Goal: Task Accomplishment & Management: Use online tool/utility

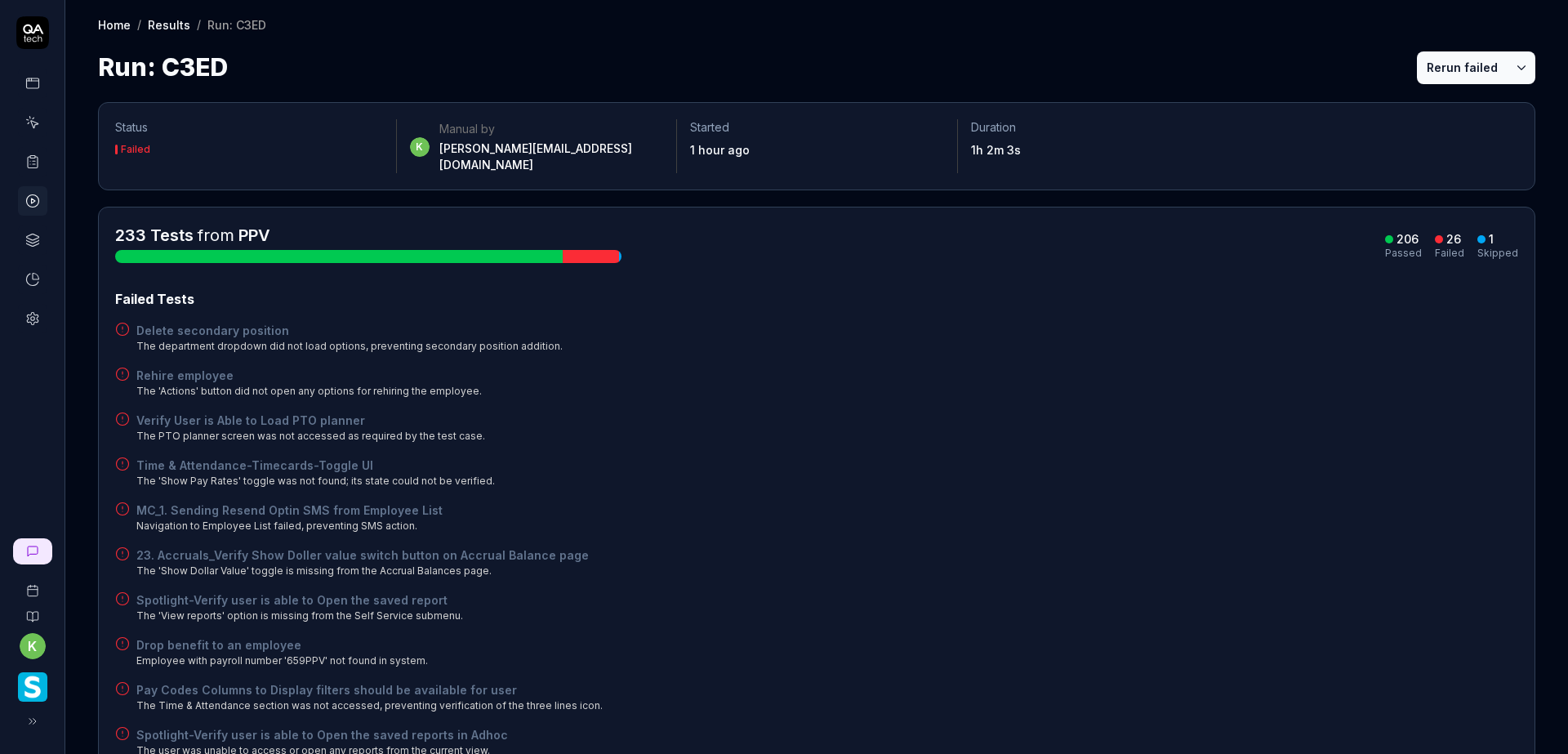
click at [1227, 367] on div "Rehire employee The 'Actions' button did not open any options for rehiring the …" at bounding box center [817, 383] width 1403 height 32
click at [1468, 62] on button "Rerun failed" at bounding box center [1462, 67] width 91 height 33
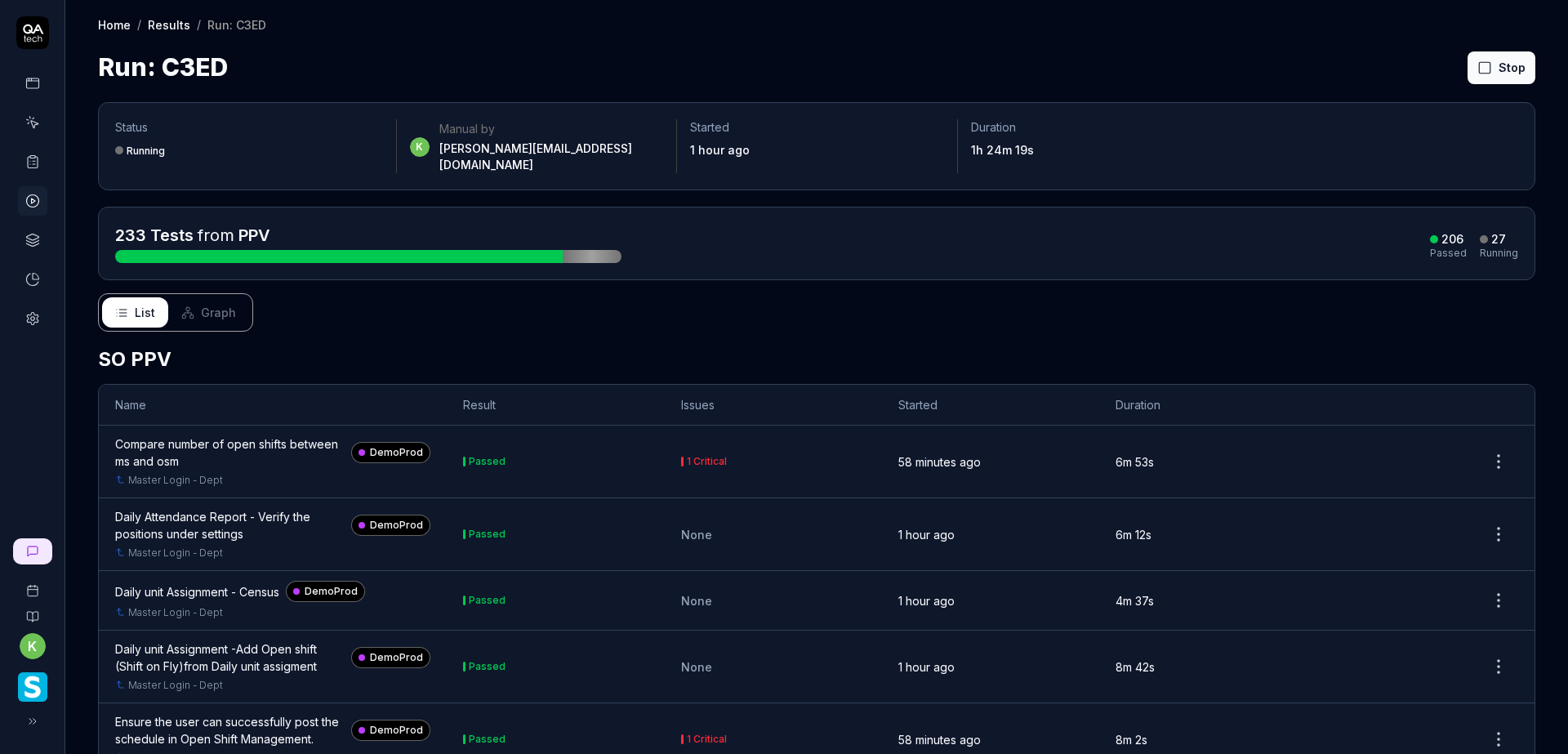
click at [1228, 65] on div "Run: C3ED Stop" at bounding box center [817, 67] width 1437 height 37
click at [846, 314] on div "List Graph" at bounding box center [817, 312] width 1437 height 39
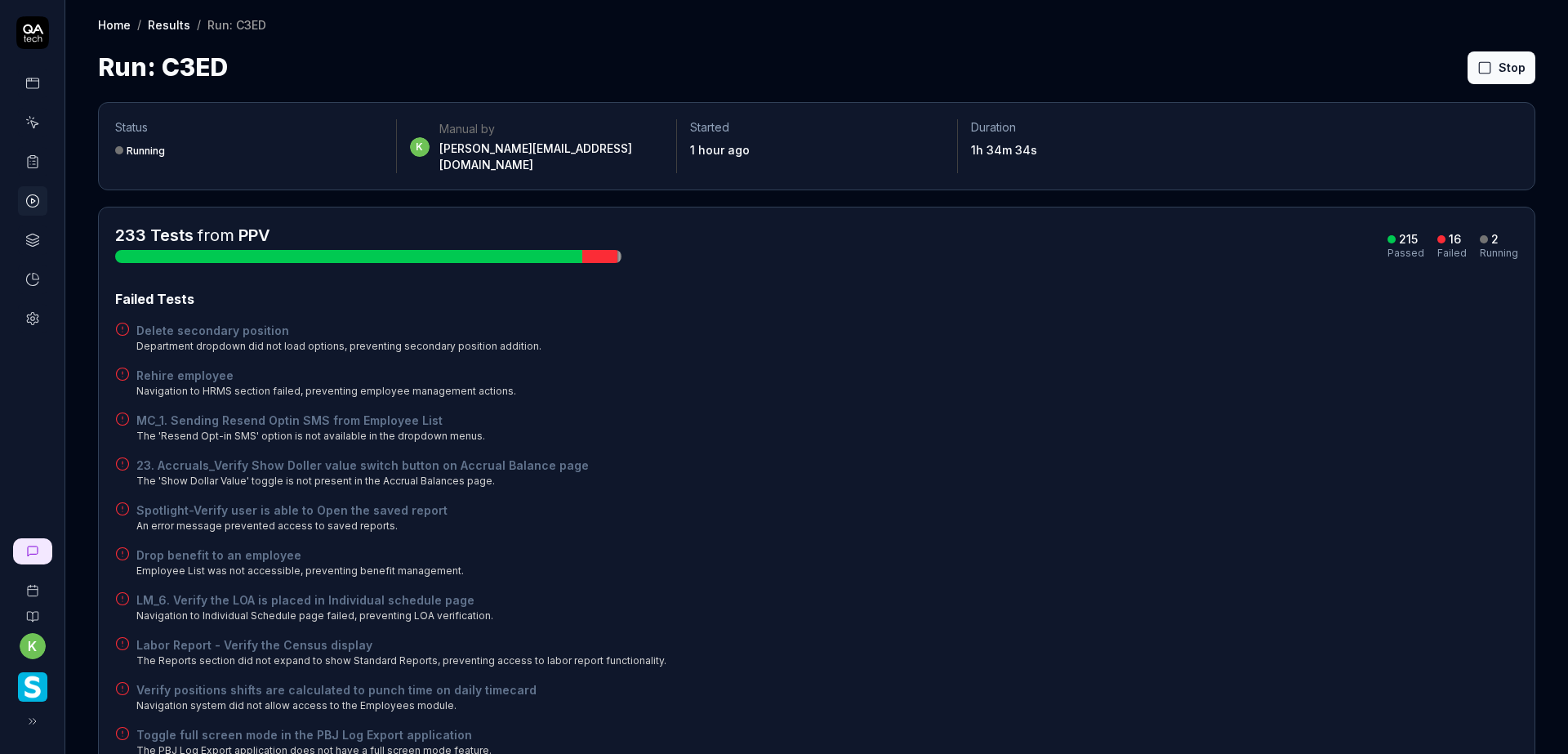
click at [1089, 457] on div "23. Accruals_Verify Show Doller value switch button on Accrual Balance page The…" at bounding box center [817, 473] width 1403 height 32
click at [1042, 339] on div "Delete secondary position Department dropdown did not load options, preventing …" at bounding box center [817, 338] width 1403 height 32
drag, startPoint x: 1423, startPoint y: 73, endPoint x: 1414, endPoint y: 69, distance: 9.8
click at [1423, 72] on button "Rerun failed" at bounding box center [1462, 67] width 91 height 33
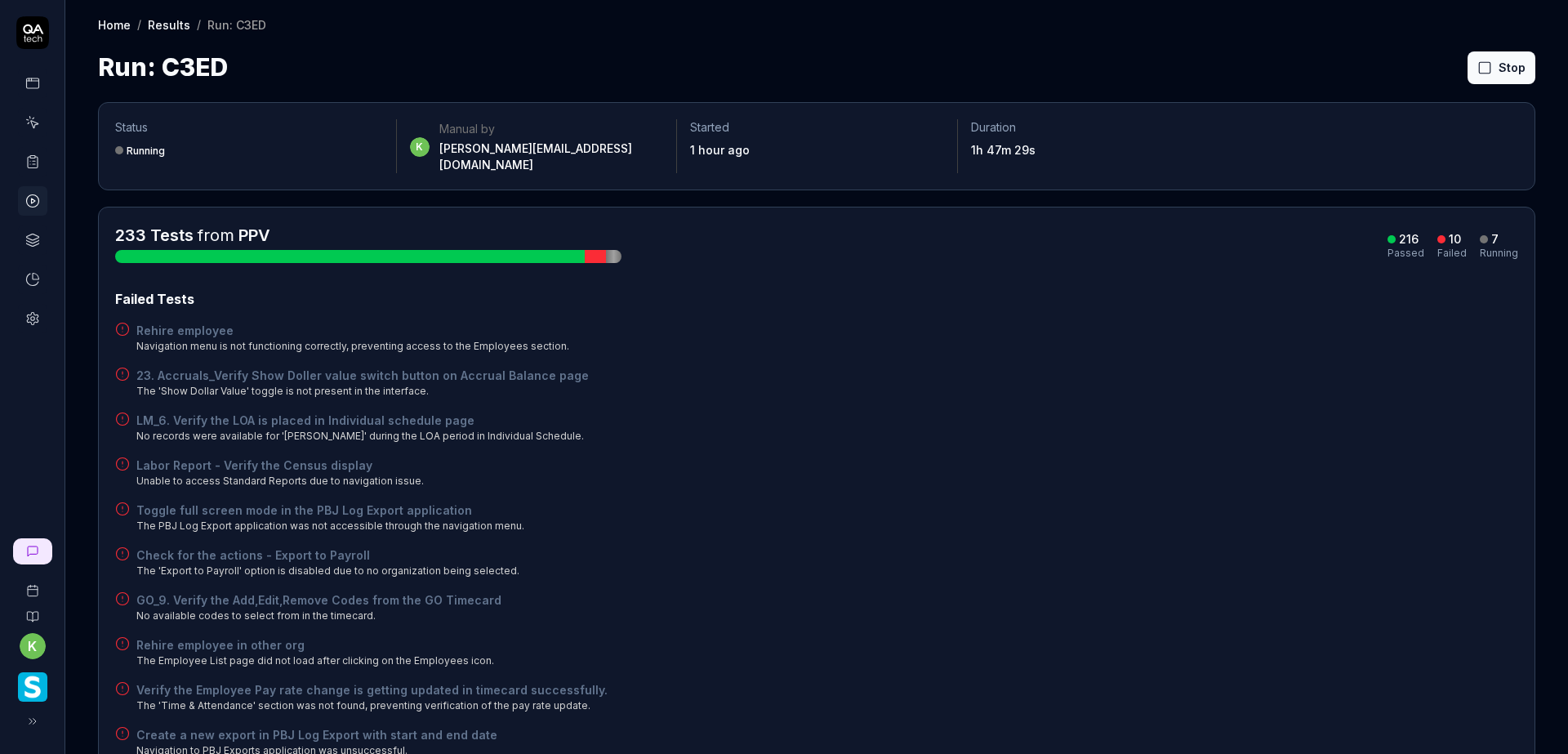
click at [1114, 367] on div "23. Accruals_Verify Show Doller value switch button on Accrual Balance page The…" at bounding box center [817, 383] width 1403 height 32
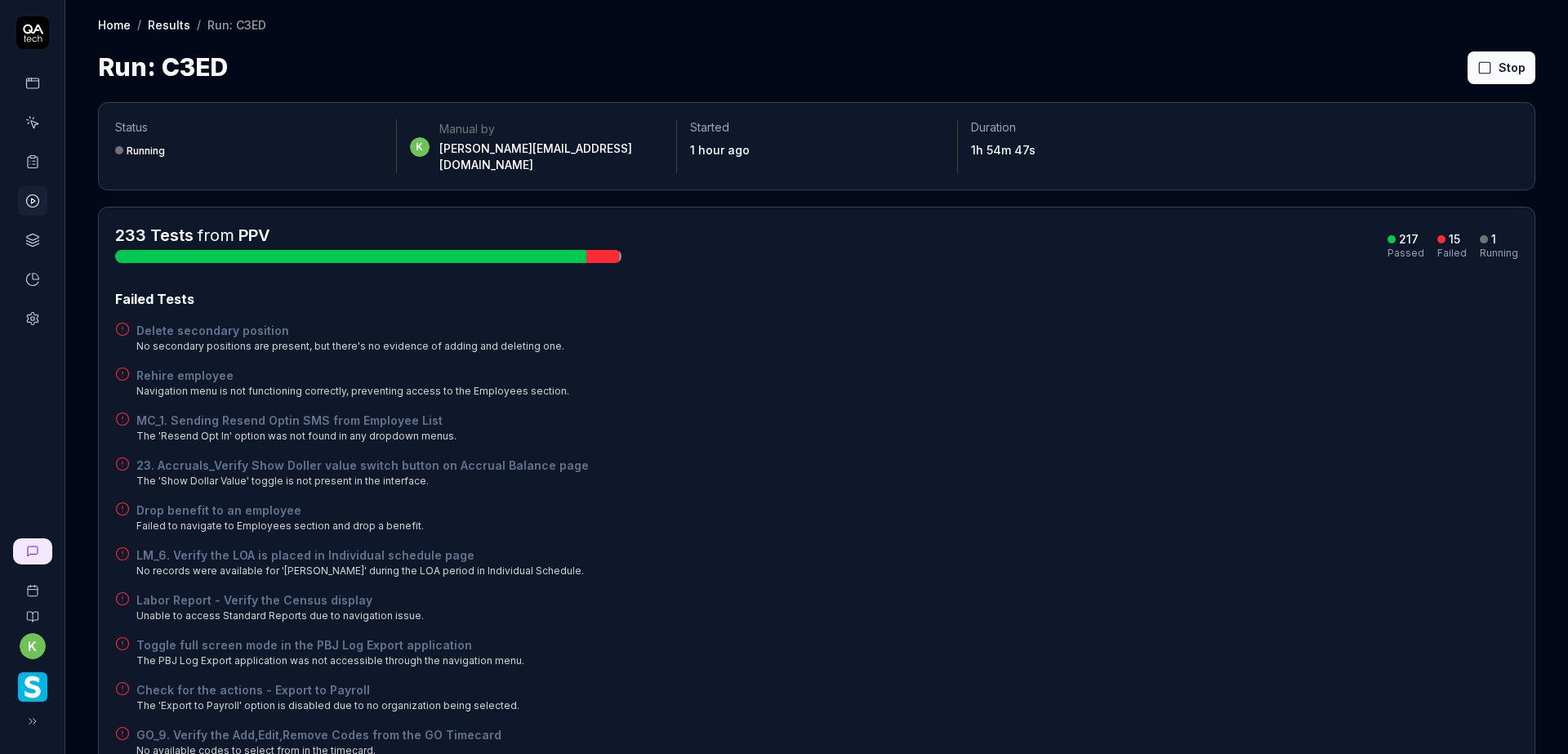
click at [1260, 349] on div "Failed Tests Delete secondary position No secondary positions are present, but …" at bounding box center [817, 636] width 1403 height 693
drag, startPoint x: 1190, startPoint y: 343, endPoint x: 1252, endPoint y: 309, distance: 70.7
click at [1190, 343] on div "Failed Tests Delete secondary position No secondary positions are present, but …" at bounding box center [817, 658] width 1403 height 739
click at [1468, 80] on button "Rerun failed" at bounding box center [1462, 67] width 91 height 33
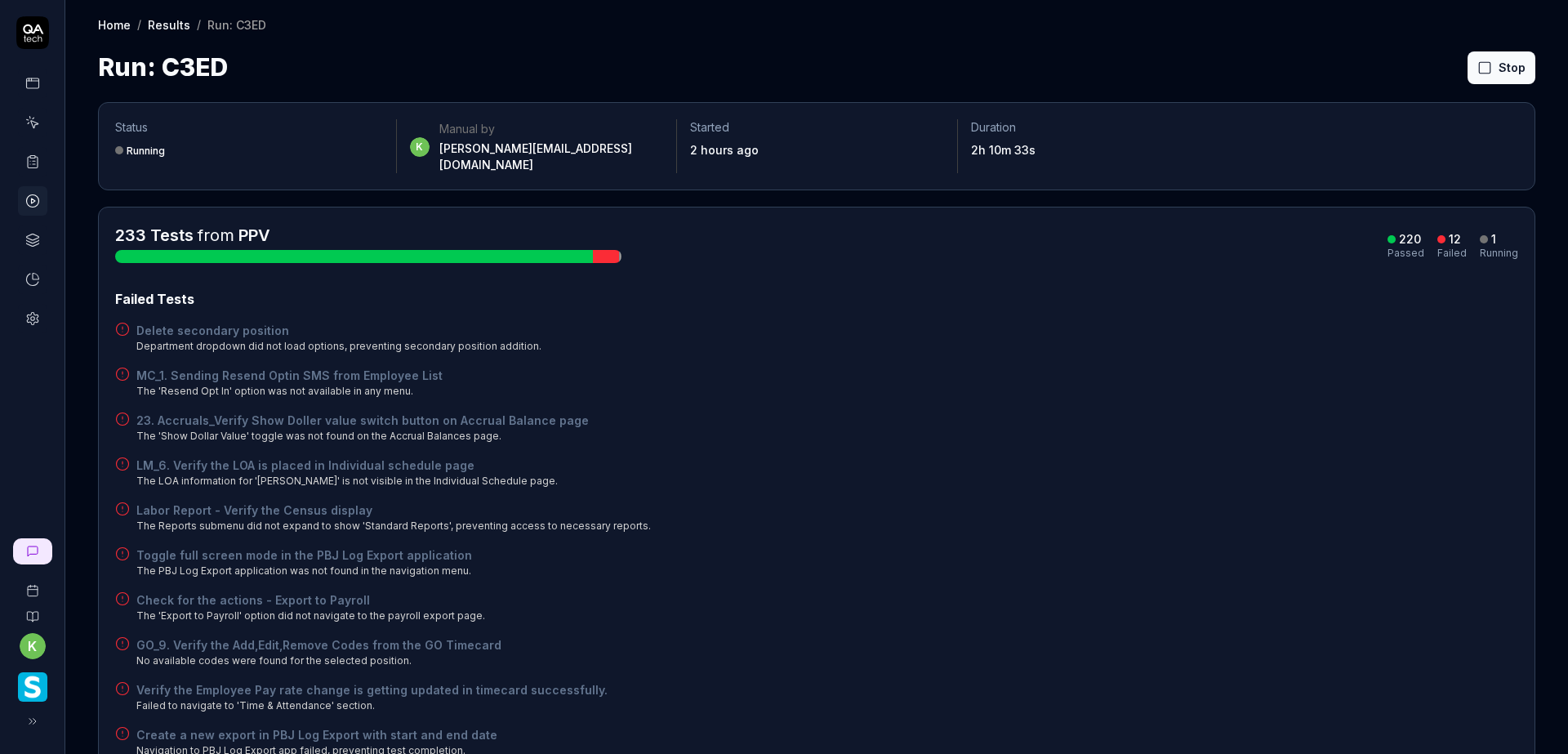
click at [1078, 484] on div "Failed Tests Delete secondary position Department dropdown did not load options…" at bounding box center [817, 569] width 1403 height 559
click at [1145, 377] on div "MC_1. Sending Resend Optin SMS from Employee List The 'Resend Opt In' option wa…" at bounding box center [817, 383] width 1403 height 32
click at [932, 322] on div "Delete secondary position Department dropdown did not load options, preventing …" at bounding box center [817, 338] width 1403 height 32
click at [931, 369] on div "MC_1. Sending Resend Optin SMS from Employee List The 'Resend Opt In' option wa…" at bounding box center [817, 383] width 1403 height 32
click at [926, 378] on div "MC_1. Sending Resend Optin SMS from Employee List The 'Resend Opt In' option wa…" at bounding box center [817, 383] width 1403 height 32
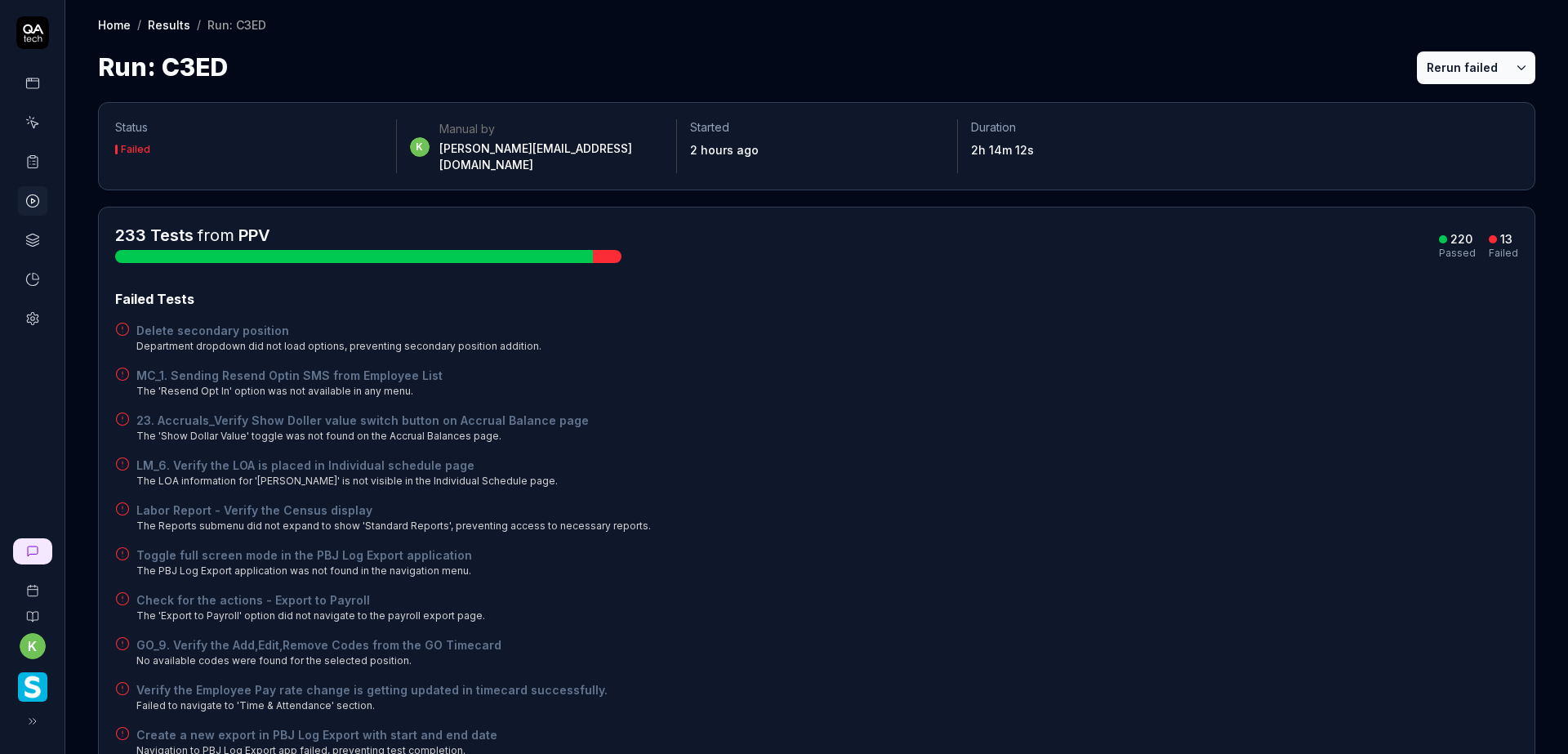
click at [1431, 72] on button "Rerun failed" at bounding box center [1462, 67] width 91 height 33
click at [1040, 464] on div "LM_6. Verify the LOA is placed in Individual schedule page The LOA information …" at bounding box center [817, 473] width 1403 height 32
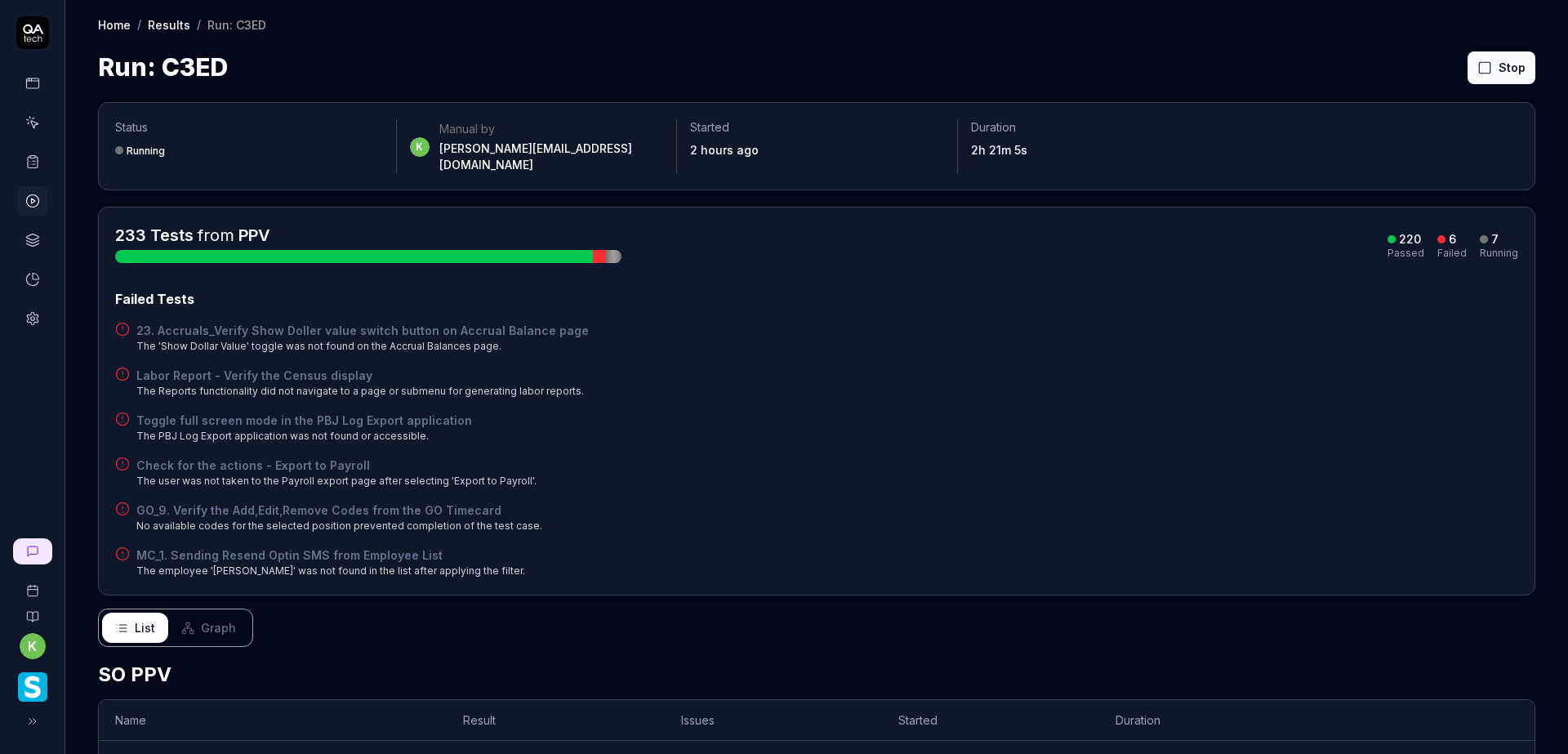
click at [985, 479] on div "Failed Tests 23. Accruals_Verify Show Doller value switch button on Accrual Bal…" at bounding box center [817, 434] width 1403 height 289
click at [976, 414] on div "Toggle full screen mode in the PBJ Log Export application The PBJ Log Export ap…" at bounding box center [817, 428] width 1403 height 32
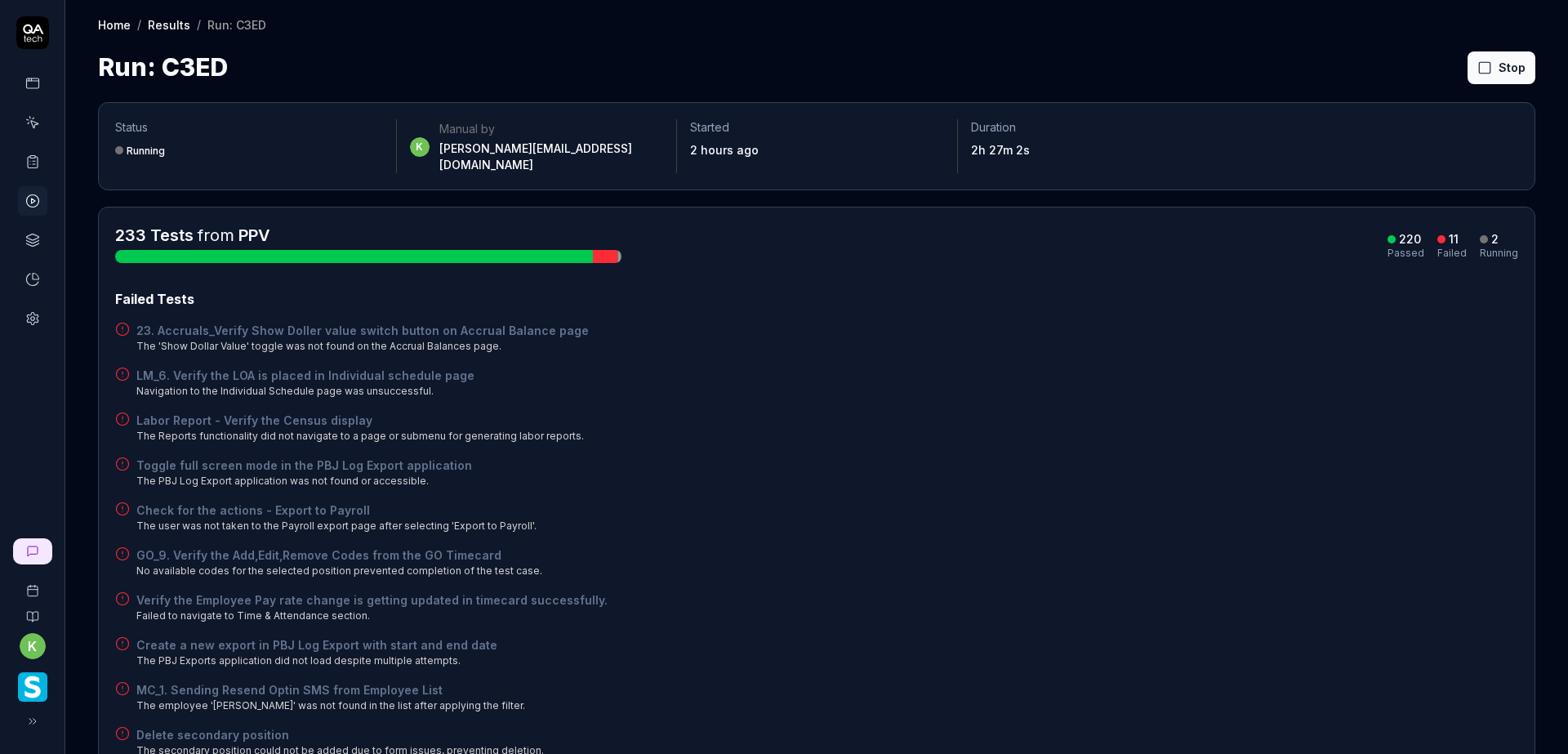
click at [1183, 501] on div "Check for the actions - Export to Payroll The user was not taken to the Payroll…" at bounding box center [817, 517] width 1403 height 32
click at [1104, 367] on div "LM_6. Verify the LOA is placed in Individual schedule page Navigation to the In…" at bounding box center [817, 383] width 1403 height 32
drag, startPoint x: 1117, startPoint y: 373, endPoint x: 1145, endPoint y: 352, distance: 35.0
click at [1116, 375] on div "LM_6. Verify the LOA is placed in Individual schedule page Navigation to the In…" at bounding box center [817, 383] width 1403 height 32
click at [1439, 63] on button "Rerun failed" at bounding box center [1462, 67] width 91 height 33
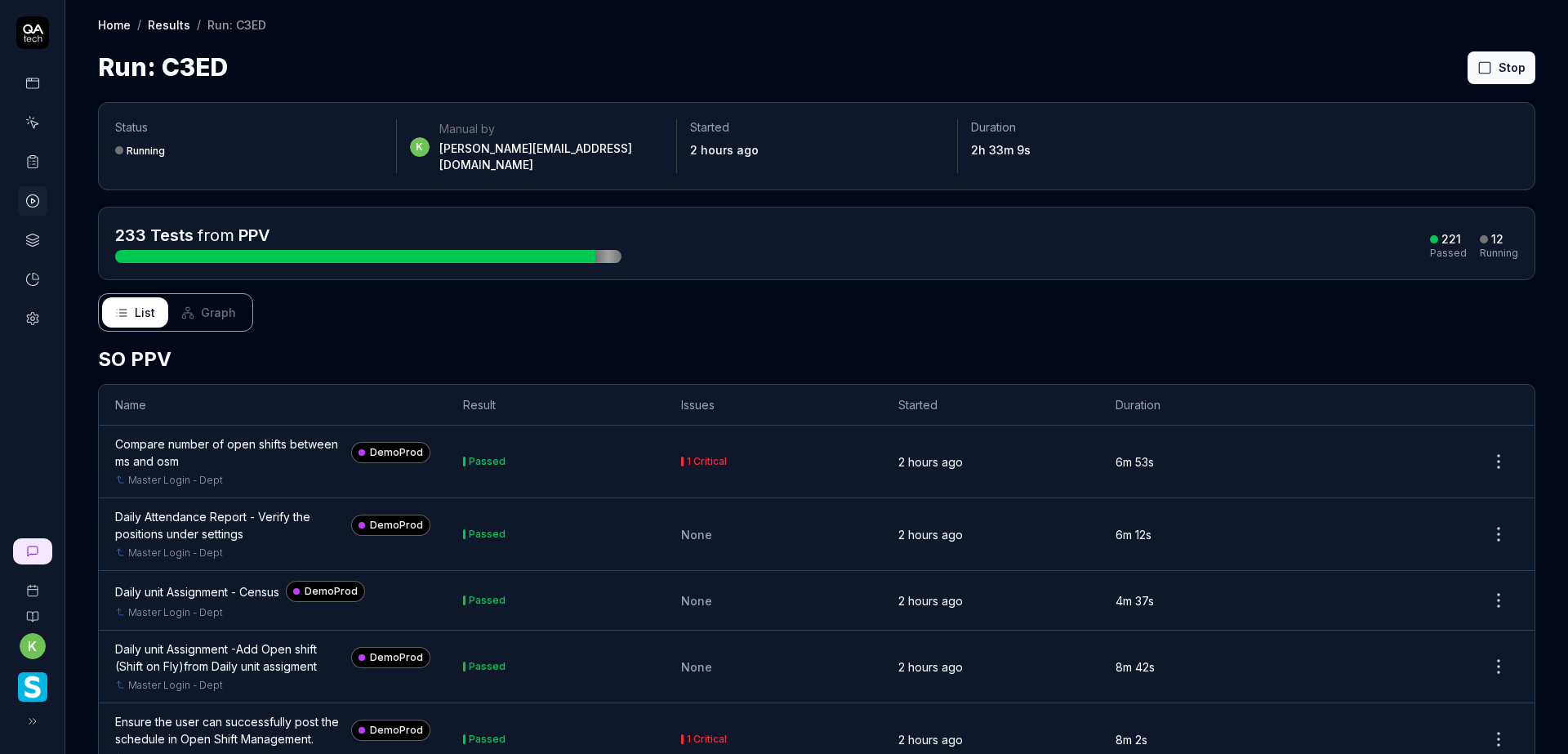
click at [1271, 224] on div "233 Tests from PPV 221 Passed 12 Running" at bounding box center [817, 243] width 1403 height 39
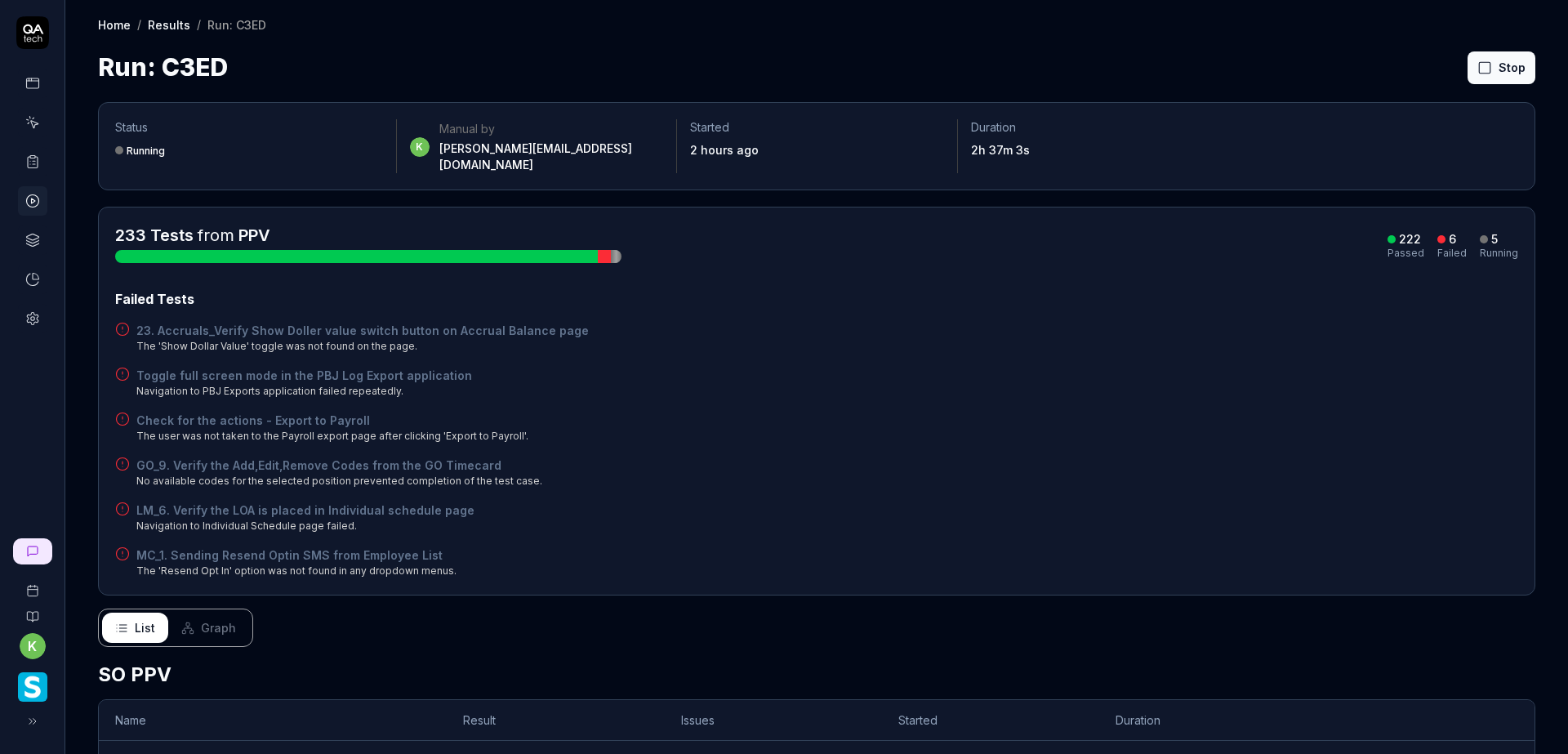
click at [1317, 322] on div "23. Accruals_Verify Show Doller value switch button on Accrual Balance page The…" at bounding box center [817, 338] width 1403 height 32
click at [841, 377] on div "Toggle full screen mode in the PBJ Log Export application Navigation to PBJ Exp…" at bounding box center [817, 383] width 1403 height 32
click at [1019, 374] on div "Toggle full screen mode in the PBJ Log Export application Navigation to PBJ Exp…" at bounding box center [817, 383] width 1403 height 32
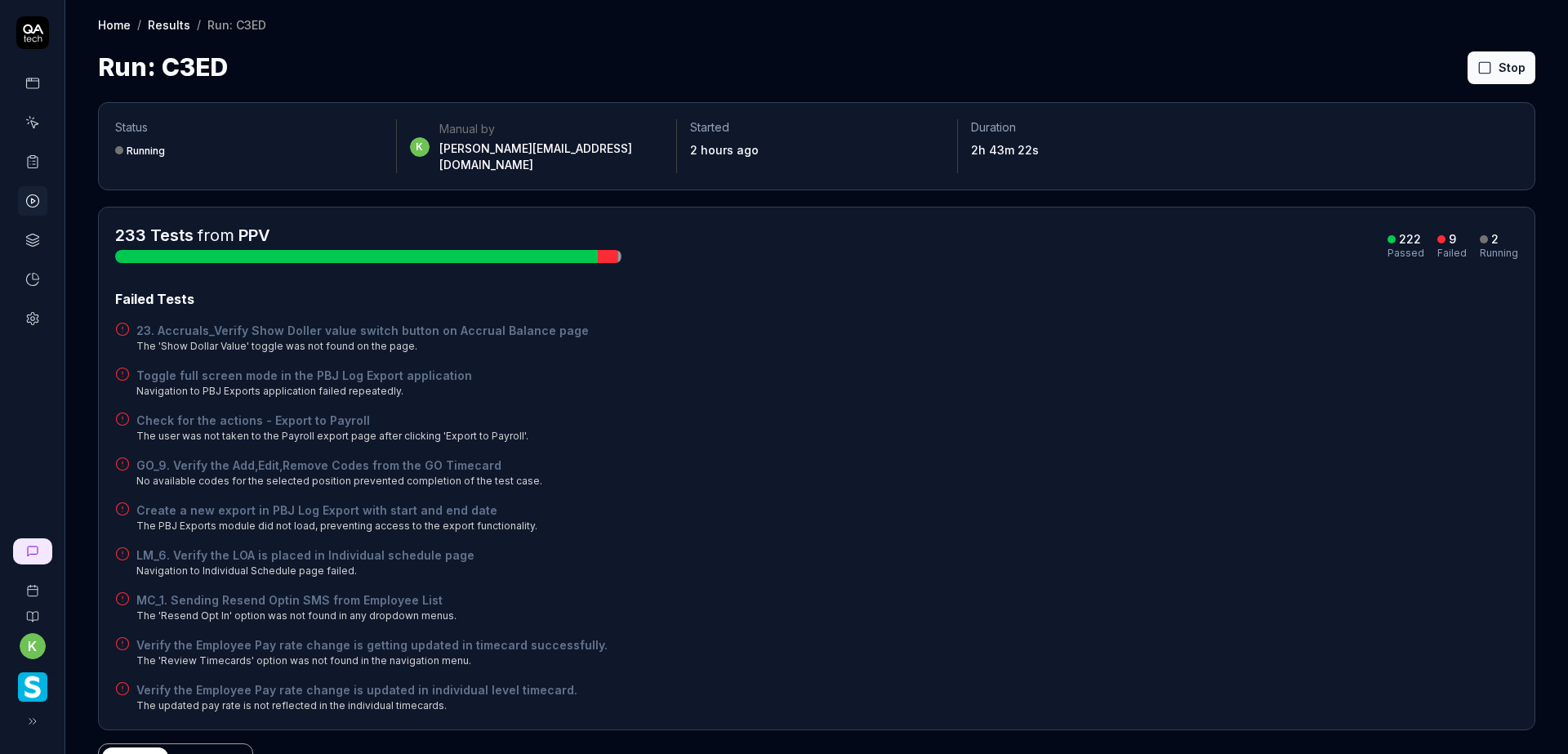
click at [943, 412] on div "Check for the actions - Export to Payroll The user was not taken to the Payroll…" at bounding box center [817, 428] width 1403 height 32
drag, startPoint x: 1252, startPoint y: 366, endPoint x: 1071, endPoint y: 365, distance: 181.0
click at [1252, 367] on div "Toggle full screen mode in the PBJ Log Export application Navigation to PBJ Exp…" at bounding box center [817, 383] width 1403 height 32
click at [1065, 457] on div "GO_9. Verify the Add,Edit,Remove Codes from the GO Timecard No available codes …" at bounding box center [817, 473] width 1403 height 32
click at [1058, 485] on div "Failed Tests 23. Accruals_Verify Show Doller value switch button on Accrual Bal…" at bounding box center [817, 501] width 1403 height 424
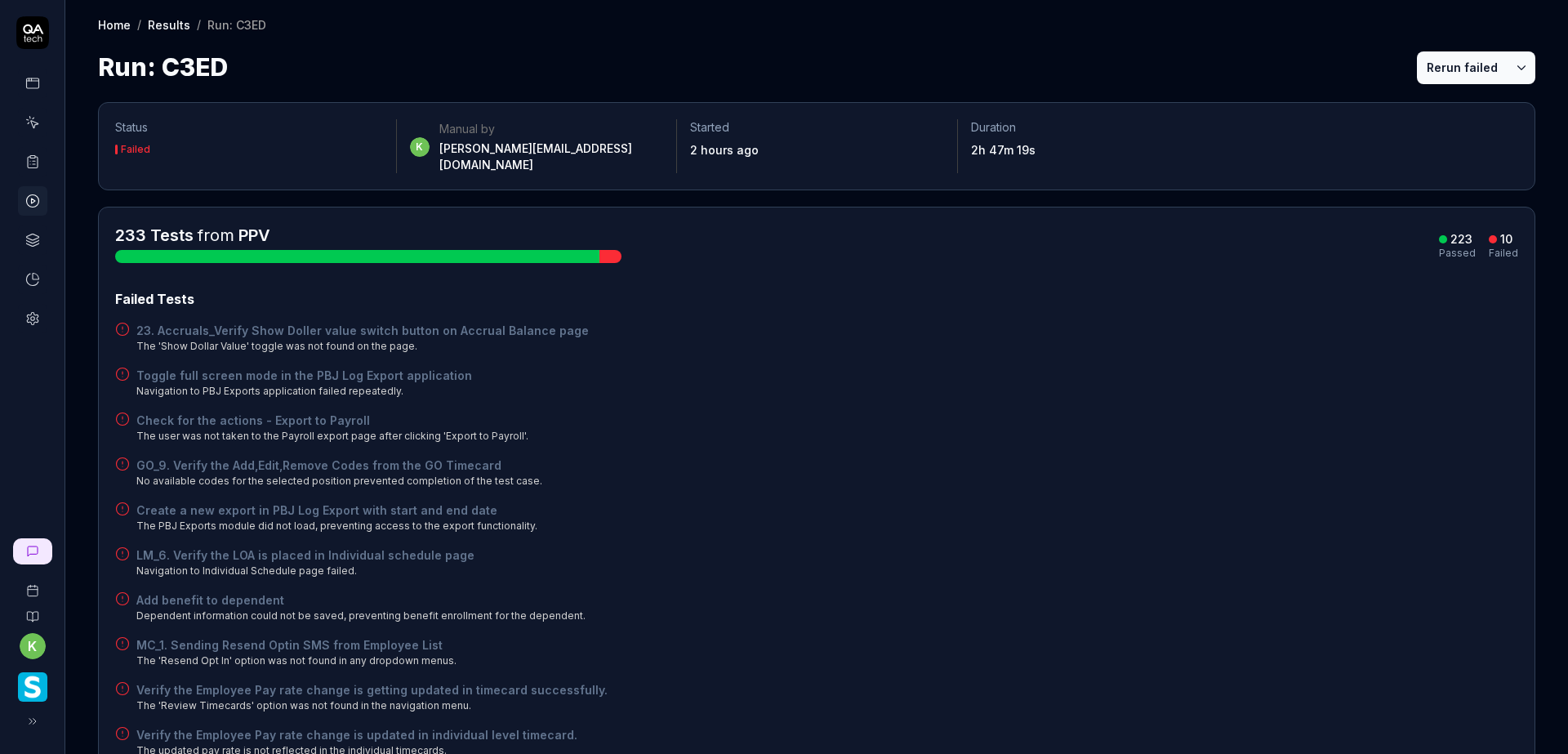
click at [1238, 390] on div "Failed Tests 23. Accruals_Verify Show Doller value switch button on Accrual Bal…" at bounding box center [817, 524] width 1403 height 469
click at [1427, 69] on button "Rerun failed" at bounding box center [1462, 67] width 91 height 33
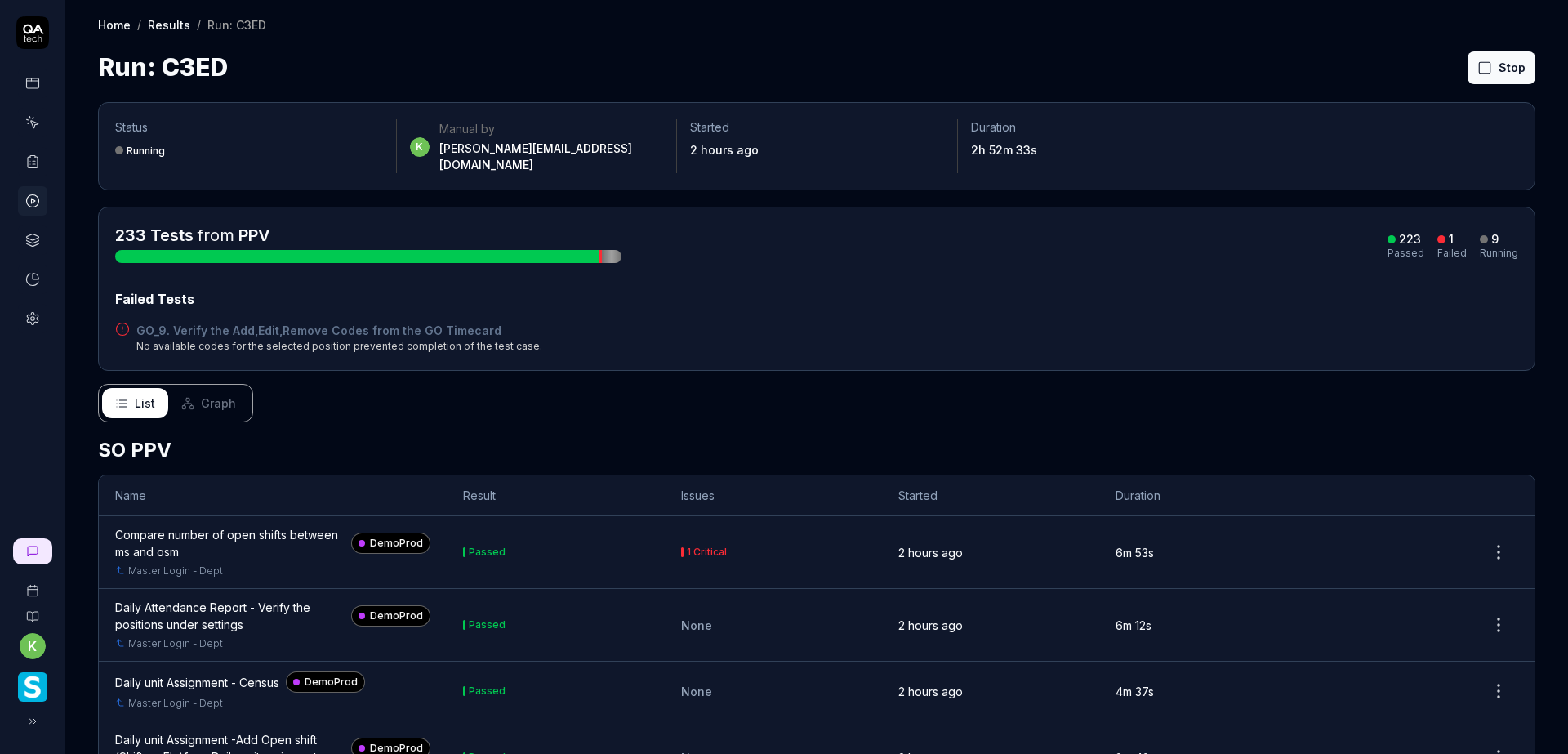
click at [900, 384] on div "List Graph" at bounding box center [817, 403] width 1437 height 39
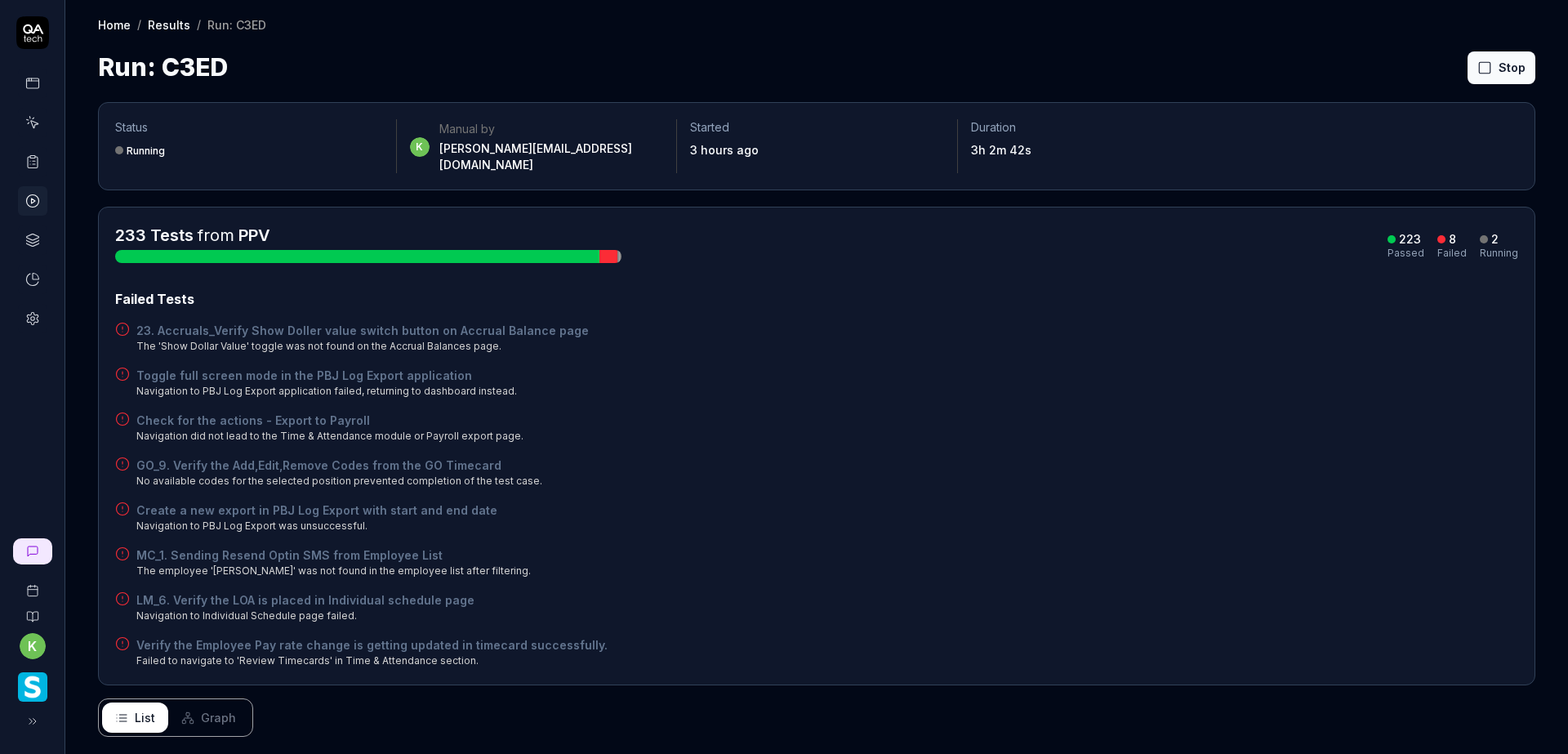
click at [1110, 501] on div "Create a new export in PBJ Log Export with start and end date Navigation to PBJ…" at bounding box center [817, 517] width 1403 height 32
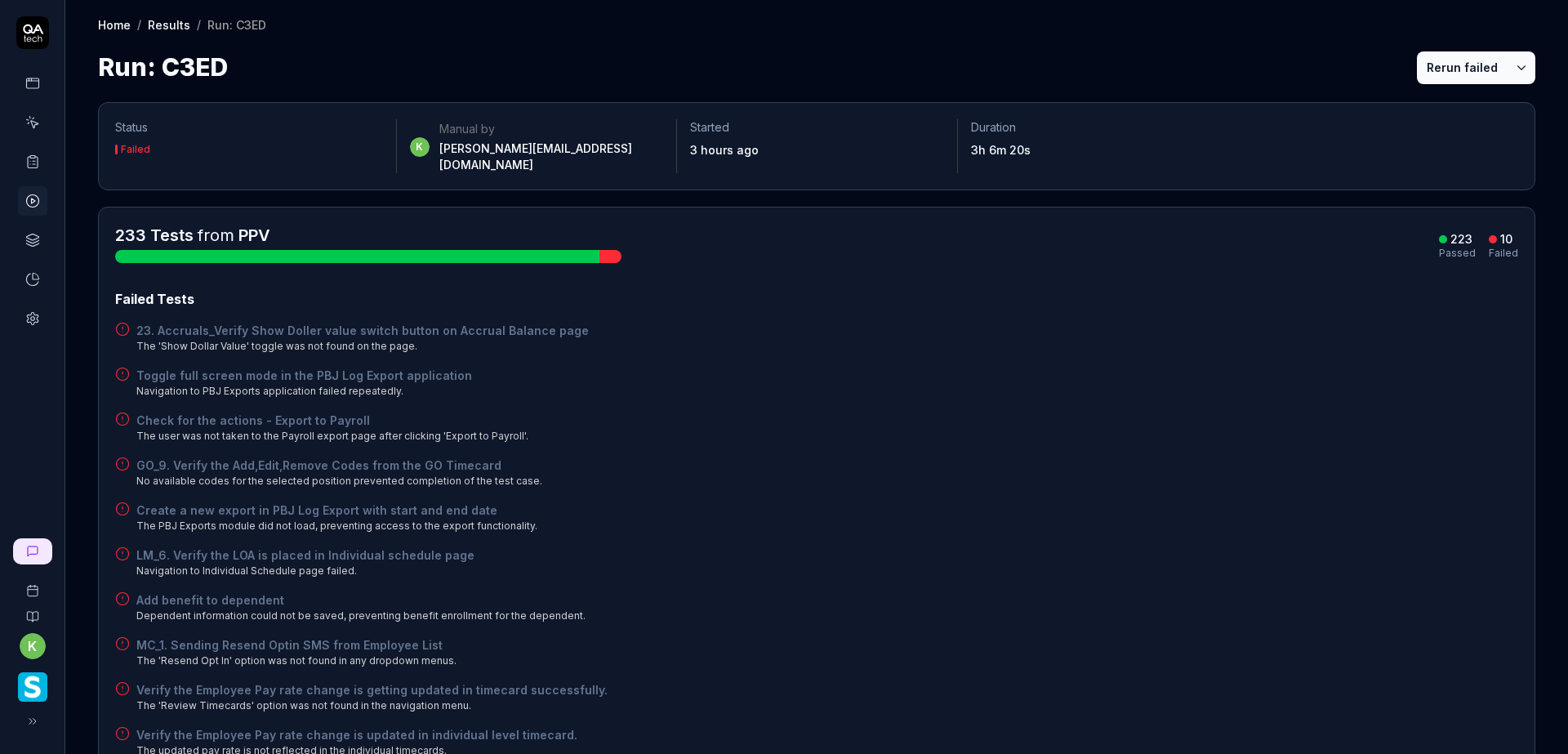
drag, startPoint x: 1120, startPoint y: 310, endPoint x: 1193, endPoint y: 282, distance: 78.2
click at [1120, 322] on div "23. Accruals_Verify Show Doller value switch button on Accrual Balance page The…" at bounding box center [817, 338] width 1403 height 32
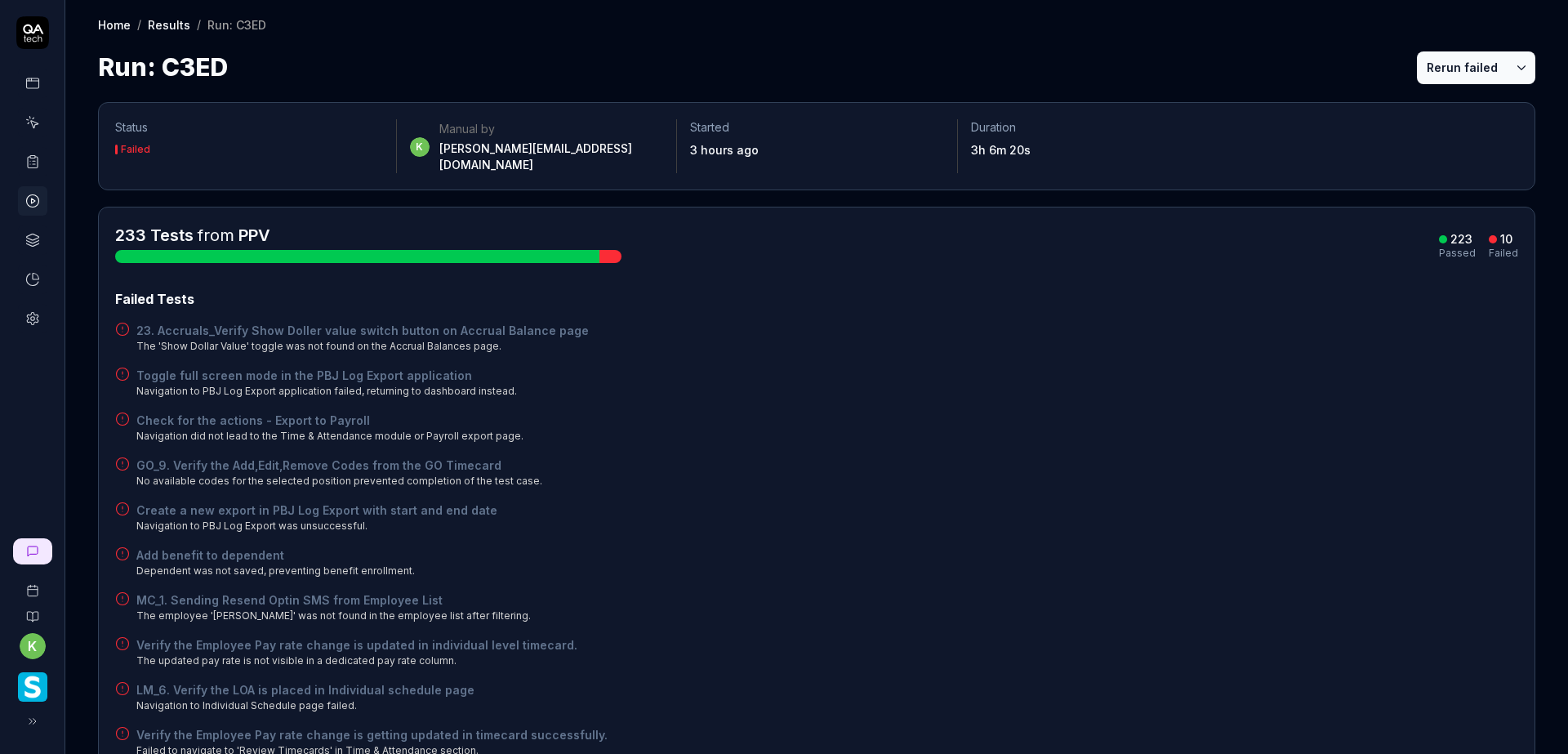
click at [1456, 74] on button "Rerun failed" at bounding box center [1462, 67] width 91 height 33
click at [1200, 482] on div "Failed Tests 23. Accruals_Verify Show Doller value switch button on Accrual Bal…" at bounding box center [817, 524] width 1403 height 469
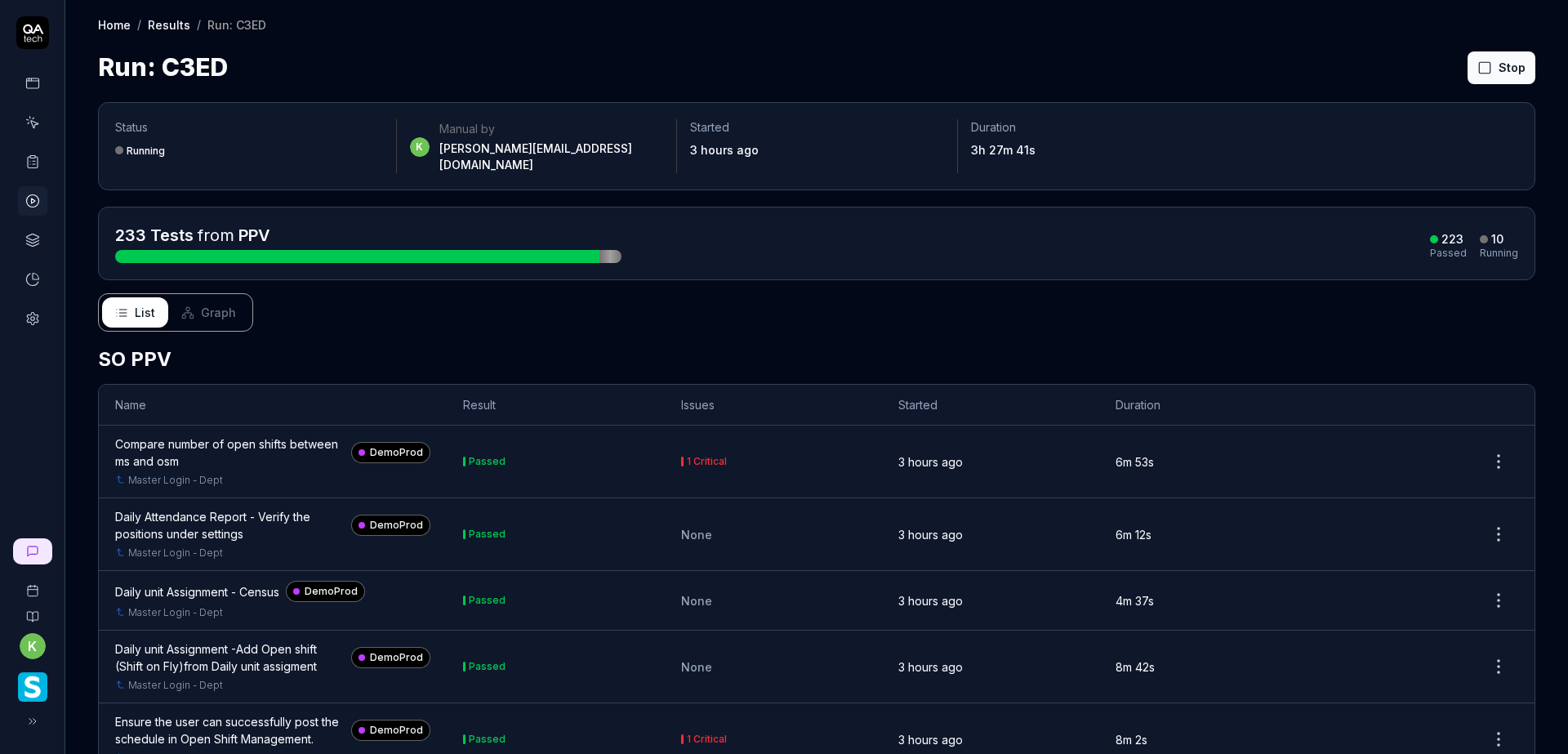
click at [1100, 224] on div "233 Tests from PPV 223 Passed 10 Running" at bounding box center [817, 243] width 1403 height 39
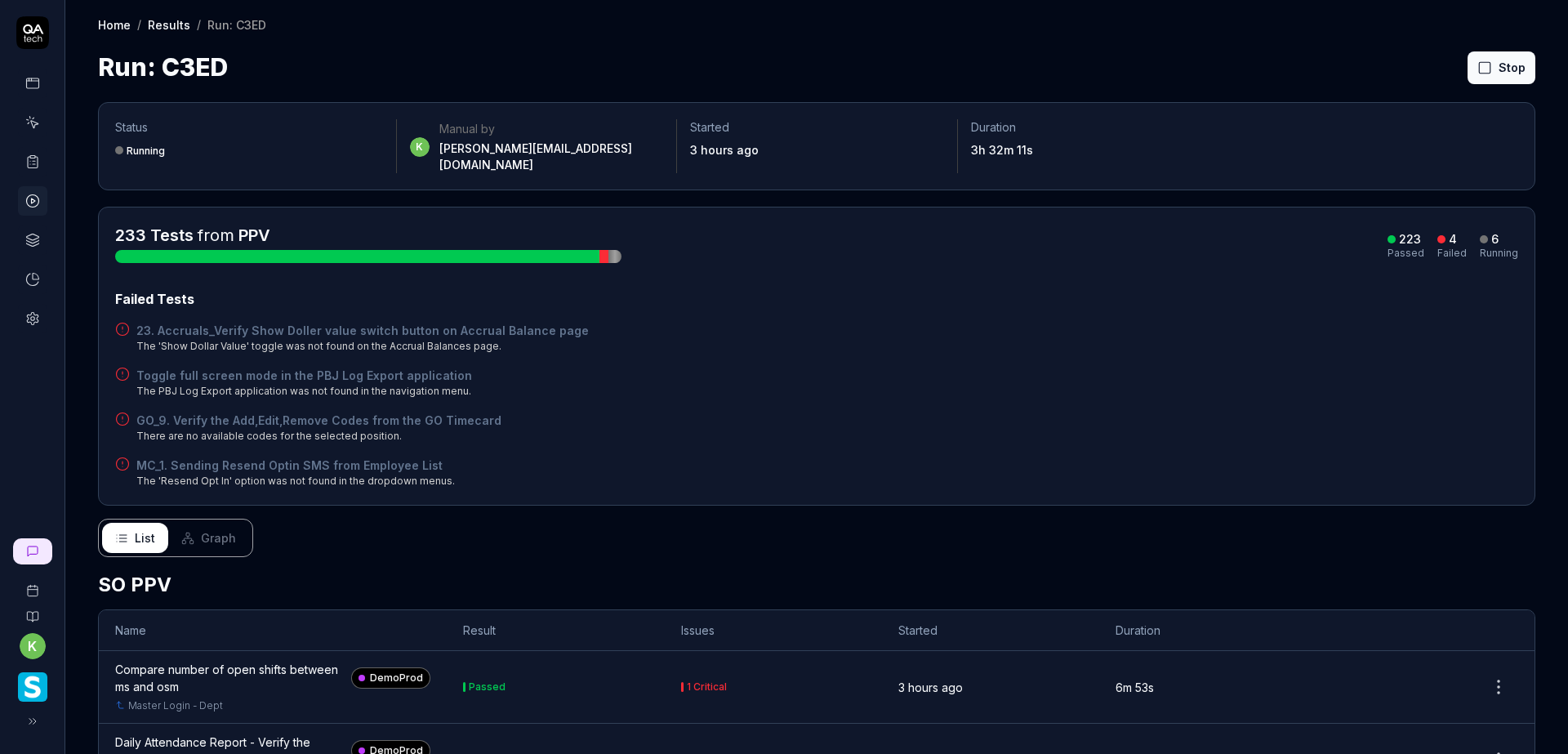
click at [1139, 272] on div "233 Tests from PPV 223 Passed 4 Failed 6 Running Failed Tests 23. Accruals_Veri…" at bounding box center [817, 357] width 1403 height 265
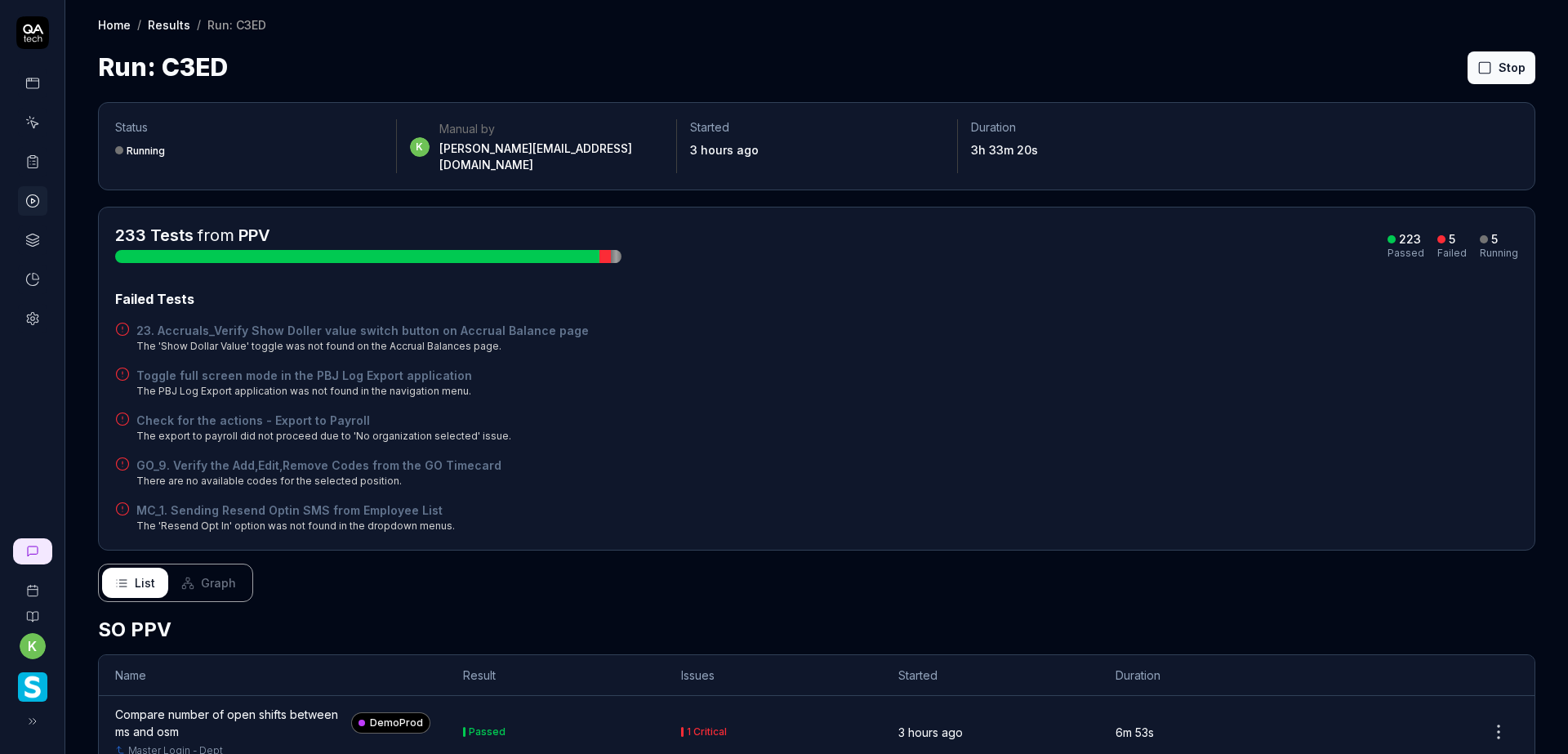
click at [960, 421] on div "Check for the actions - Export to Payroll The export to payroll did not proceed…" at bounding box center [817, 428] width 1403 height 32
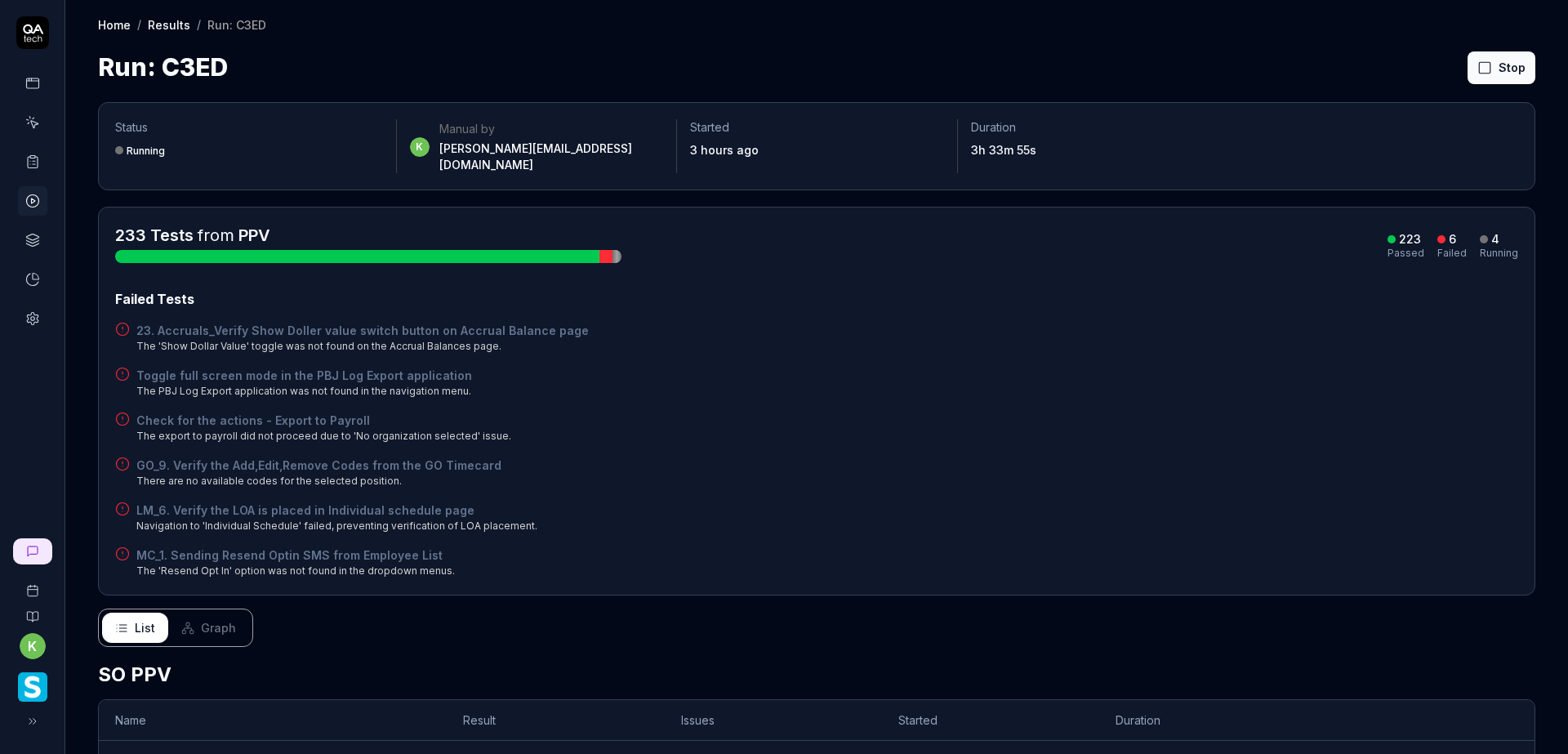
click at [1134, 332] on div "23. Accruals_Verify Show Doller value switch button on Accrual Balance page The…" at bounding box center [817, 338] width 1403 height 32
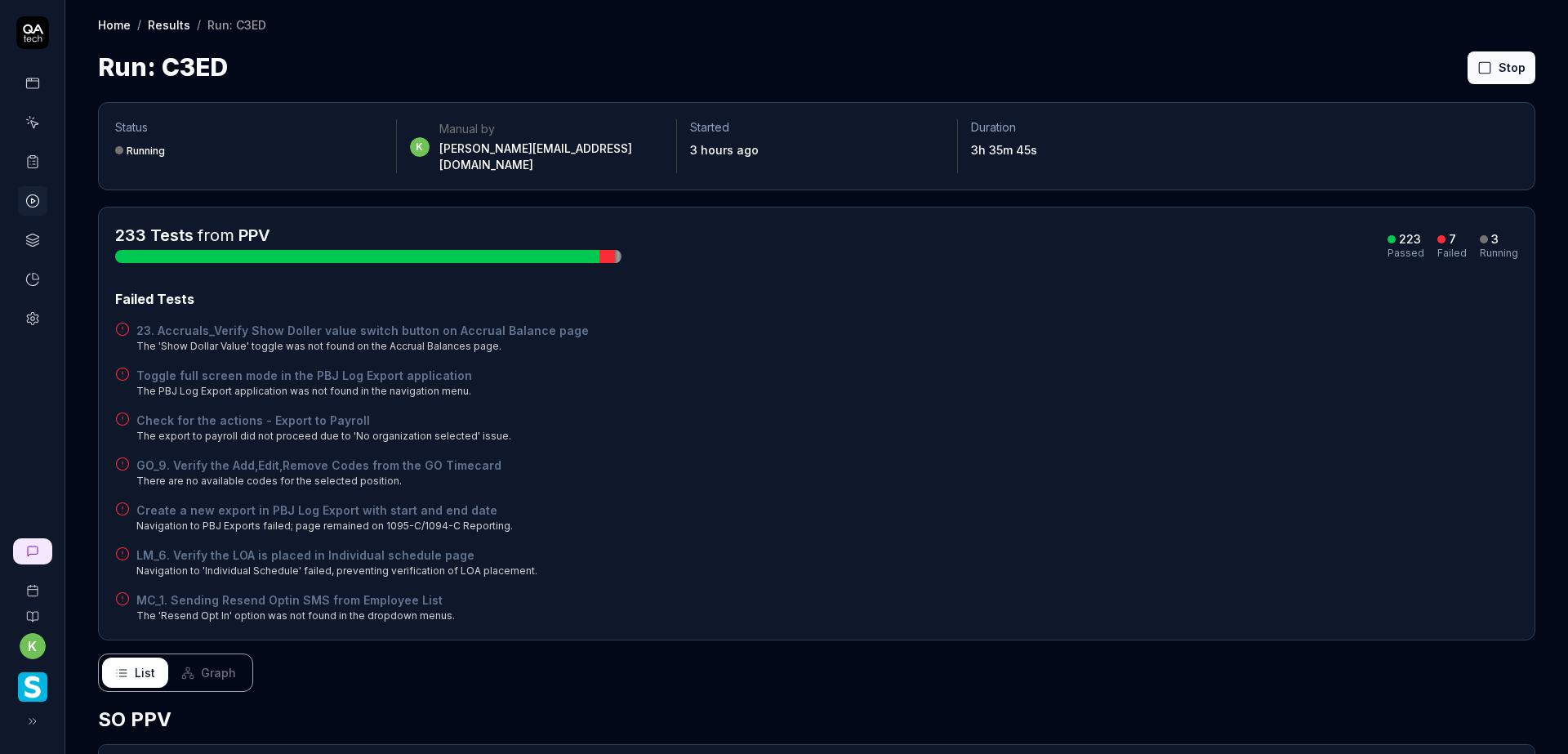
click at [1387, 501] on div "Create a new export in PBJ Log Export with start and end date Navigation to PBJ…" at bounding box center [817, 517] width 1403 height 32
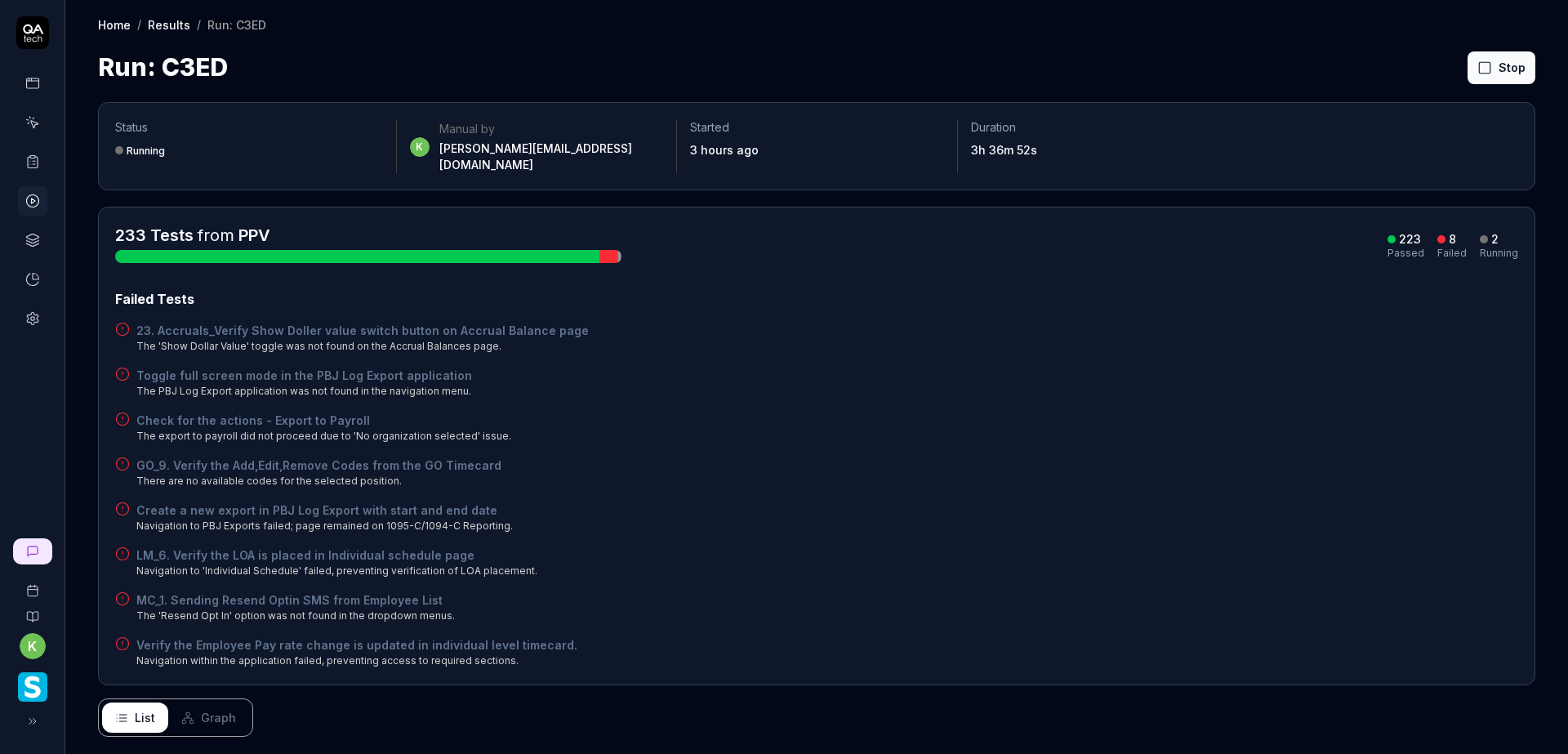
click at [1214, 522] on div "Failed Tests 23. Accruals_Verify Show Doller value switch button on Accrual Bal…" at bounding box center [817, 479] width 1403 height 379
click at [905, 367] on div "Toggle full screen mode in the PBJ Log Export application The PBJ Log Export ap…" at bounding box center [817, 383] width 1403 height 32
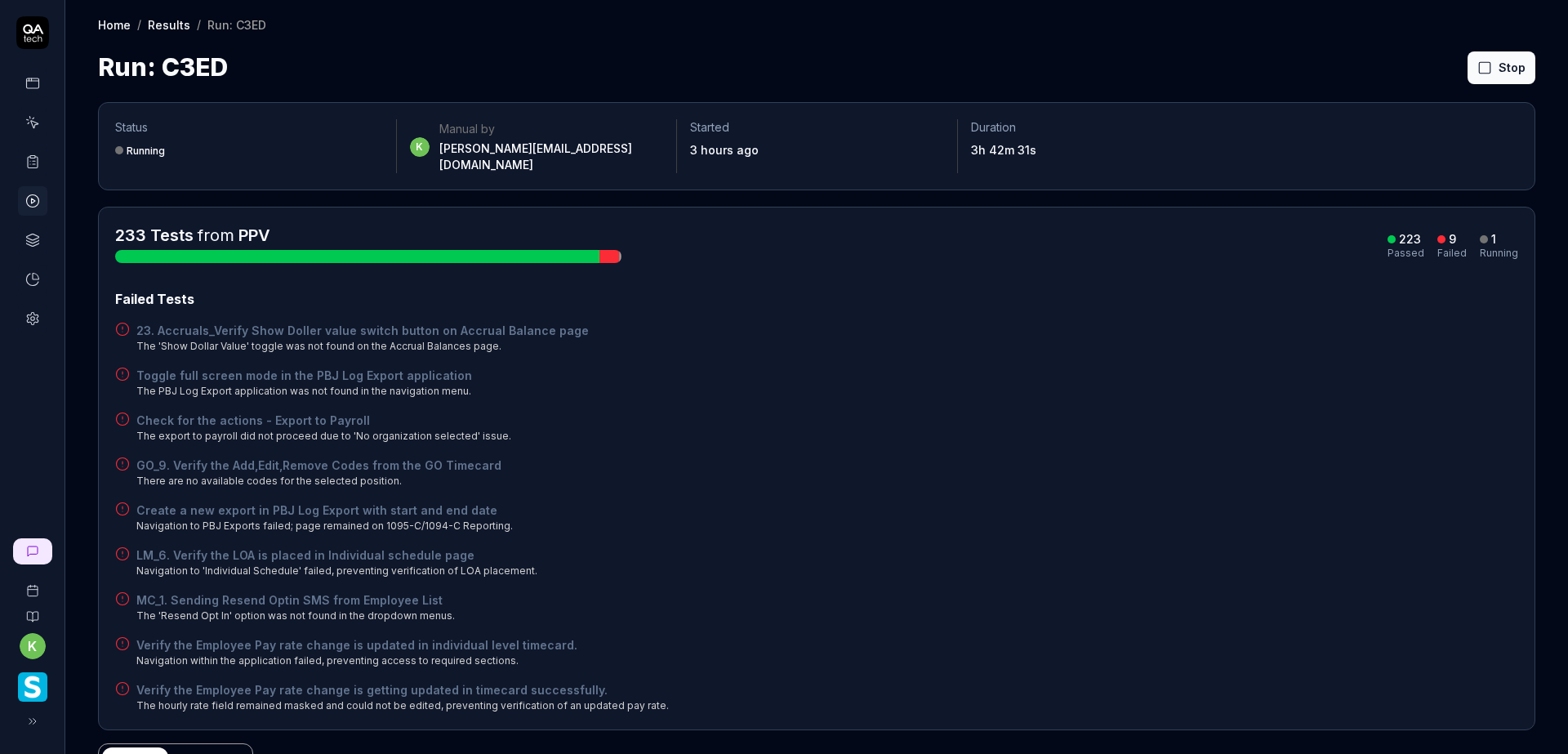
click at [1092, 418] on div "Check for the actions - Export to Payroll The export to payroll did not proceed…" at bounding box center [817, 428] width 1403 height 32
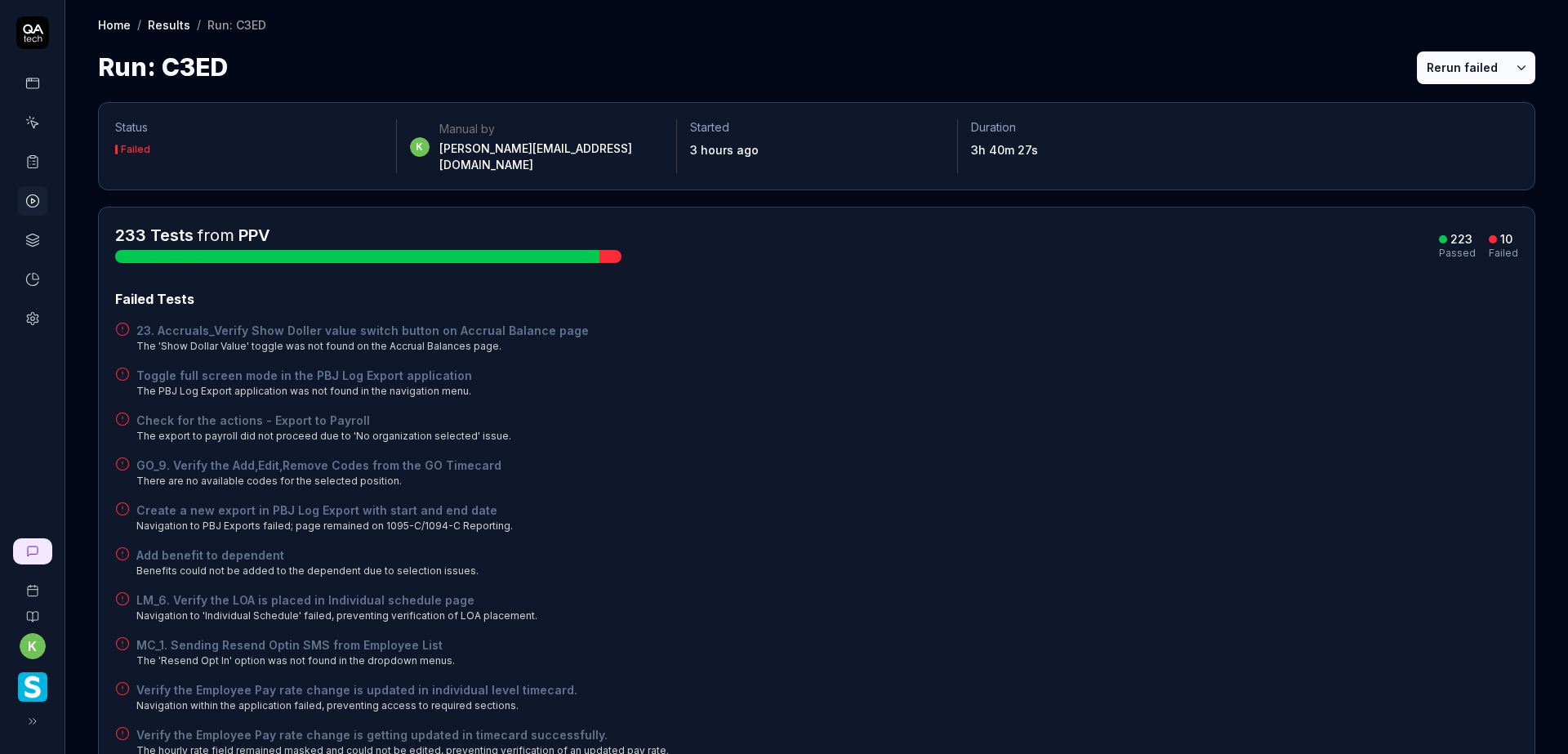
click at [1083, 417] on div "Check for the actions - Export to Payroll The export to payroll did not proceed…" at bounding box center [817, 428] width 1403 height 32
click at [1176, 367] on div "Toggle full screen mode in the PBJ Log Export application The PBJ Log Export ap…" at bounding box center [817, 383] width 1403 height 32
click at [1199, 528] on div "Failed Tests 23. Accruals_Verify Show Doller value switch button on Accrual Bal…" at bounding box center [817, 524] width 1403 height 469
click at [1286, 521] on div "Failed Tests 23. Accruals_Verify Show Doller value switch button on Accrual Bal…" at bounding box center [817, 524] width 1403 height 469
click at [943, 560] on div "Add benefit to dependent Benefits could not be added to the dependent due to se…" at bounding box center [817, 563] width 1403 height 32
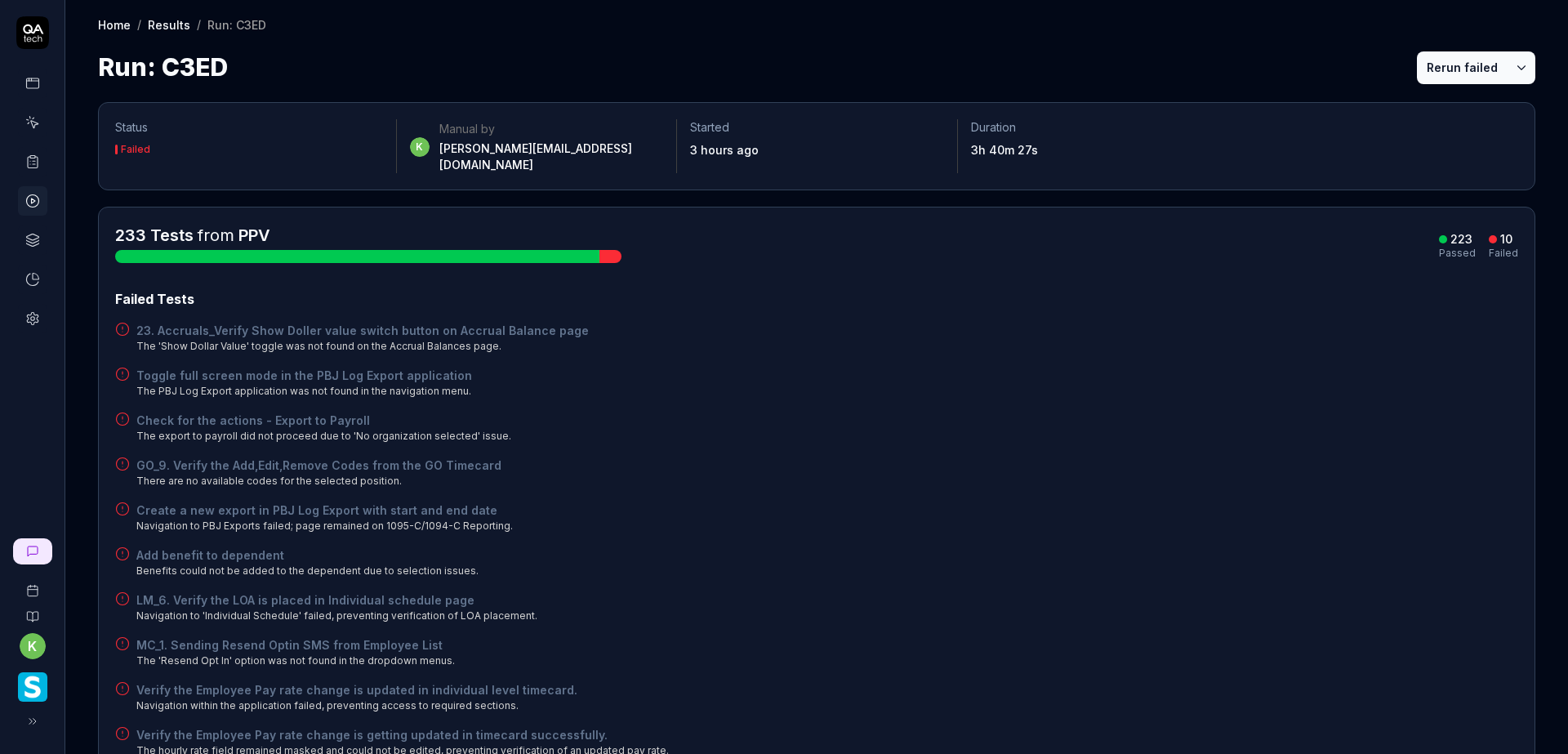
click at [847, 478] on div "Failed Tests 23. Accruals_Verify Show Doller value switch button on Accrual Bal…" at bounding box center [817, 524] width 1403 height 469
